Goal: Information Seeking & Learning: Compare options

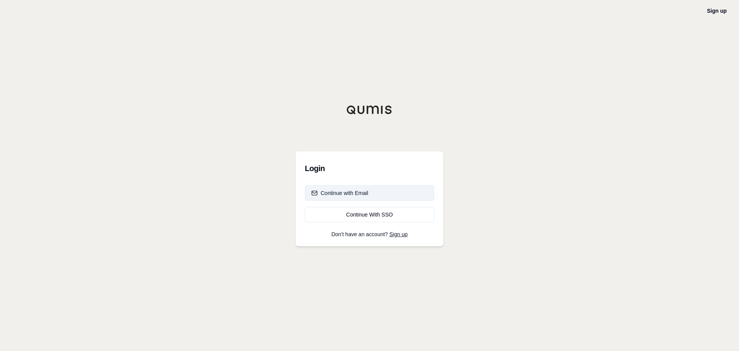
click at [350, 192] on div "Continue with Email" at bounding box center [339, 193] width 57 height 8
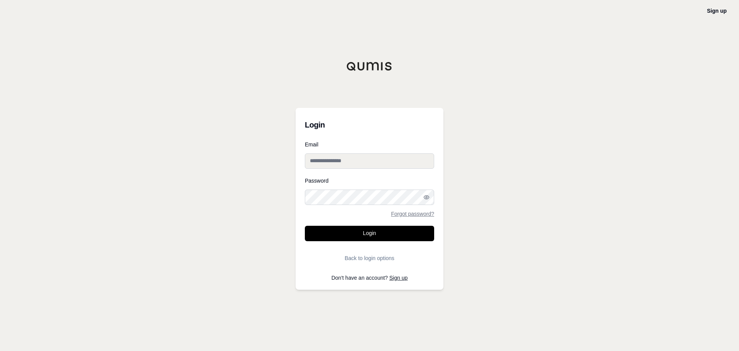
click at [326, 161] on input "Email" at bounding box center [369, 160] width 129 height 15
paste input "**********"
type input "**********"
click at [344, 231] on button "Login" at bounding box center [369, 233] width 129 height 15
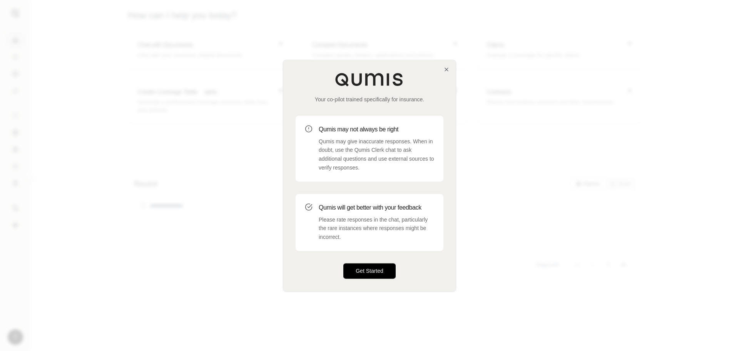
click at [370, 272] on button "Get Started" at bounding box center [369, 270] width 52 height 15
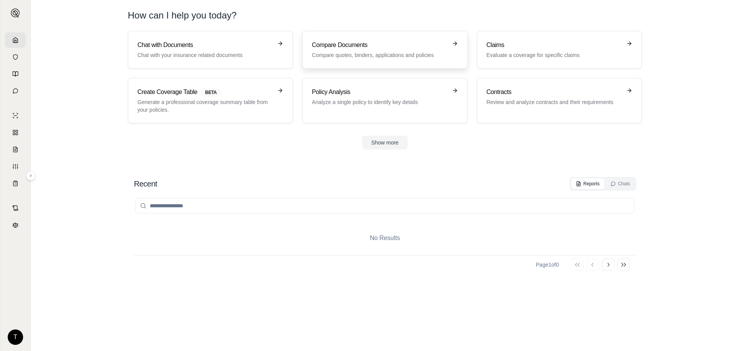
click at [358, 52] on p "Compare quotes, binders, applications and policies" at bounding box center [379, 55] width 135 height 8
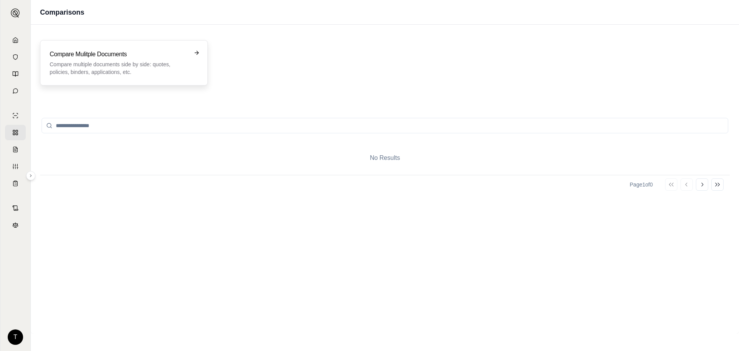
click at [98, 65] on p "Compare multiple documents side by side: quotes, policies, binders, application…" at bounding box center [119, 67] width 138 height 15
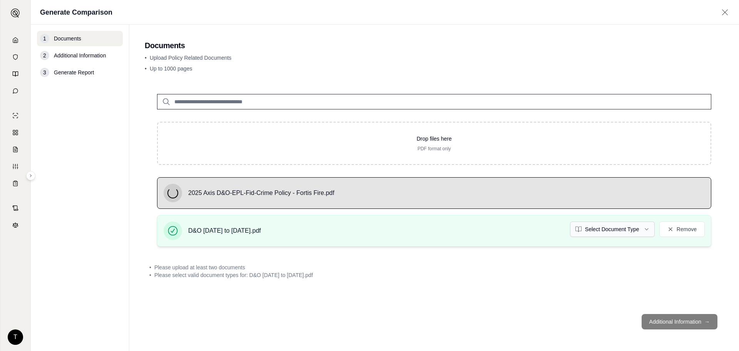
click at [632, 228] on html "T Generate Comparison 1 Documents 2 Additional Information 3 Generate Report Do…" at bounding box center [369, 175] width 739 height 351
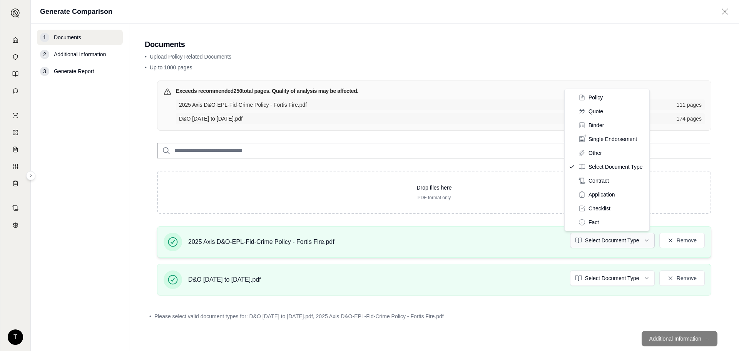
click at [616, 239] on html "T Generate Comparison 1 Documents 2 Additional Information 3 Generate Report Do…" at bounding box center [369, 175] width 739 height 351
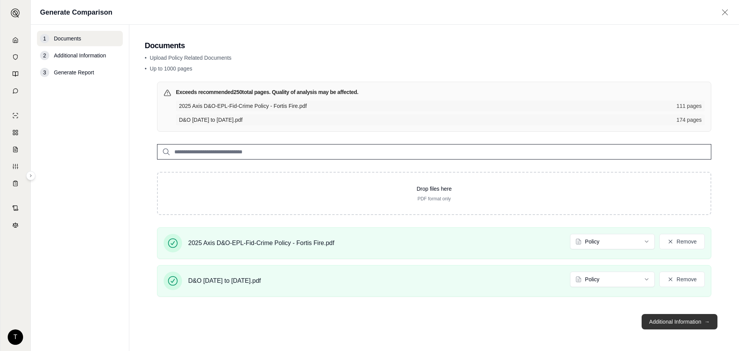
click at [672, 320] on button "Additional Information →" at bounding box center [680, 321] width 76 height 15
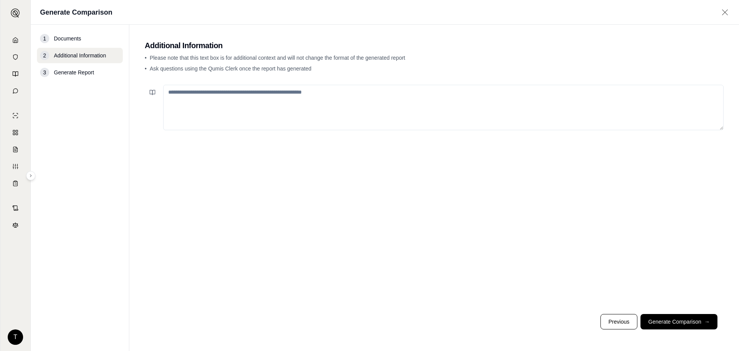
click at [232, 92] on textarea at bounding box center [443, 107] width 561 height 45
type textarea "*"
type textarea "**********"
click at [687, 323] on button "Generate Comparison →" at bounding box center [679, 321] width 77 height 15
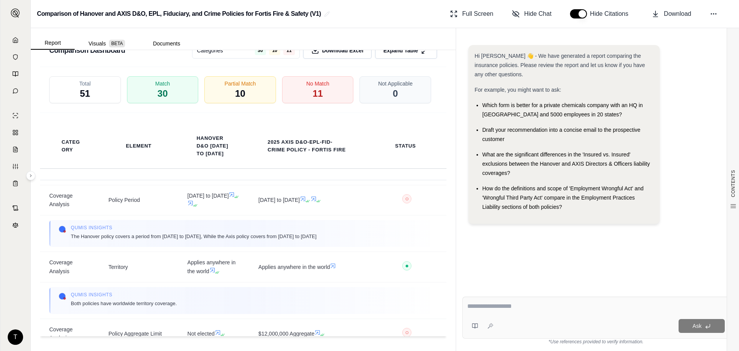
scroll to position [269, 0]
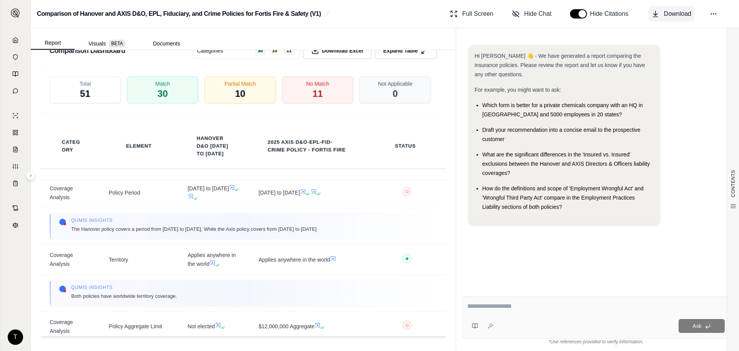
click at [674, 12] on span "Download" at bounding box center [677, 13] width 27 height 9
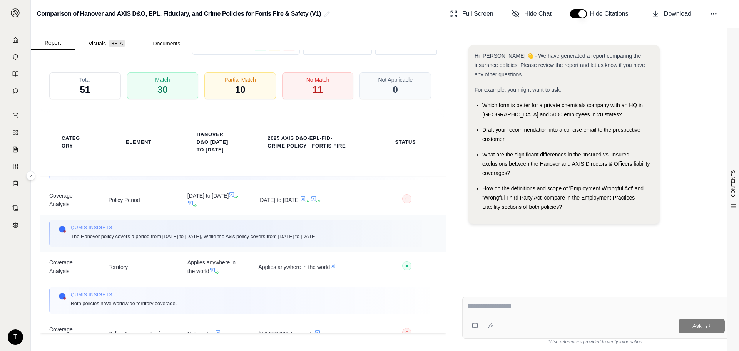
scroll to position [192, 0]
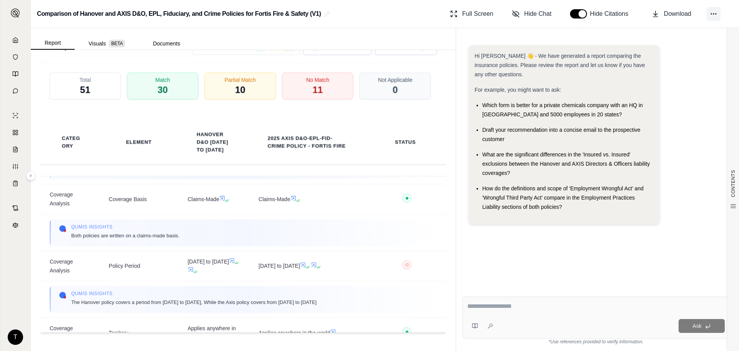
click at [717, 14] on icon at bounding box center [714, 14] width 8 height 8
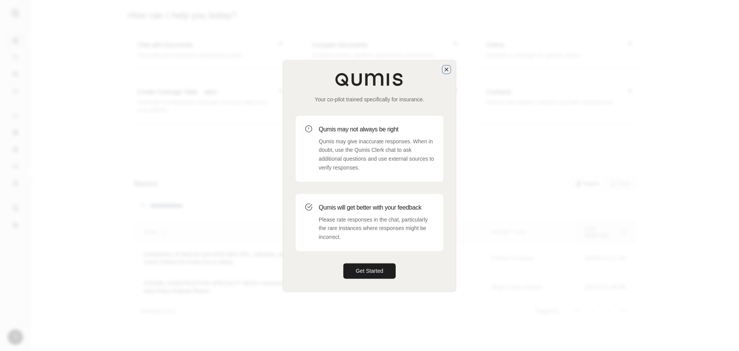
click at [447, 68] on icon "button" at bounding box center [447, 69] width 6 height 6
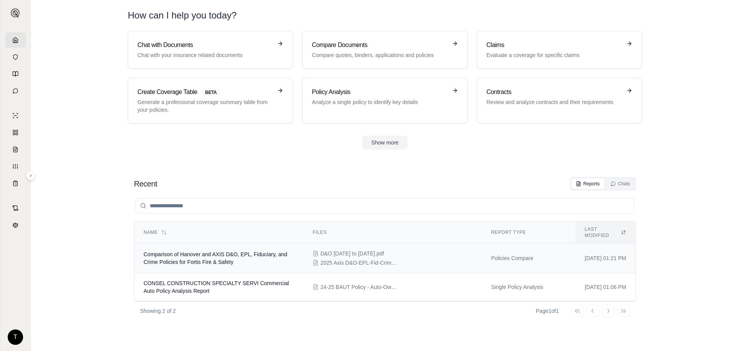
click at [199, 251] on span "Comparison of Hanover and AXIS D&O, EPL, Fiduciary, and Crime Policies for Fort…" at bounding box center [216, 258] width 144 height 14
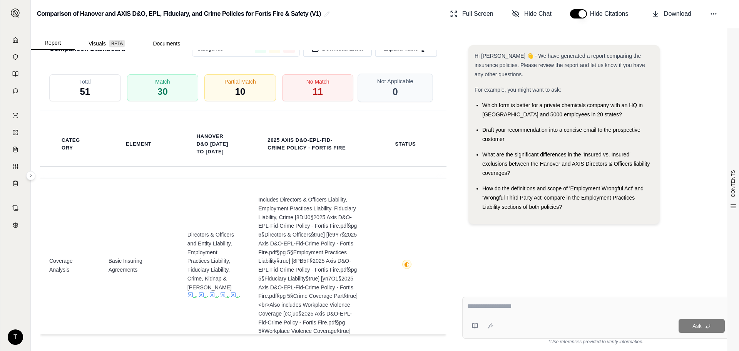
scroll to position [1986, 0]
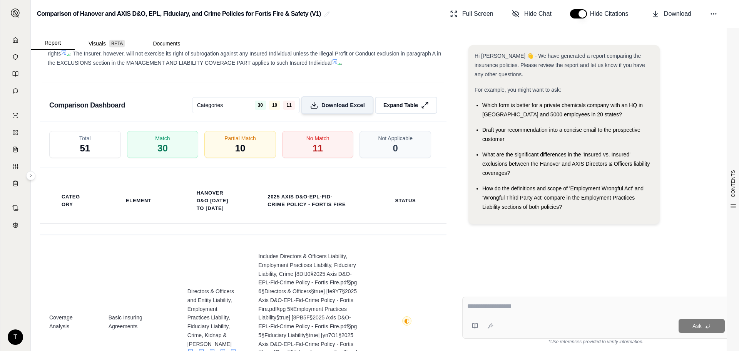
click at [332, 109] on span "Download Excel" at bounding box center [343, 105] width 44 height 8
